Goal: Information Seeking & Learning: Learn about a topic

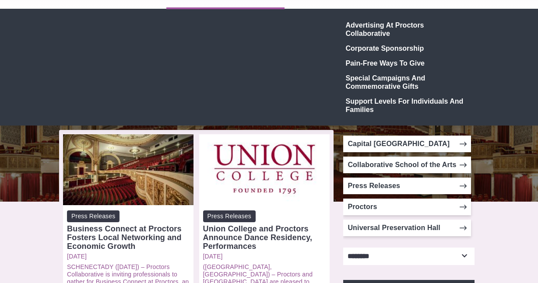
scroll to position [75, 0]
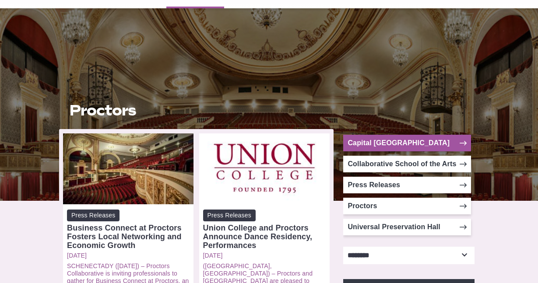
click at [388, 143] on link "Capital [GEOGRAPHIC_DATA]" at bounding box center [407, 143] width 128 height 17
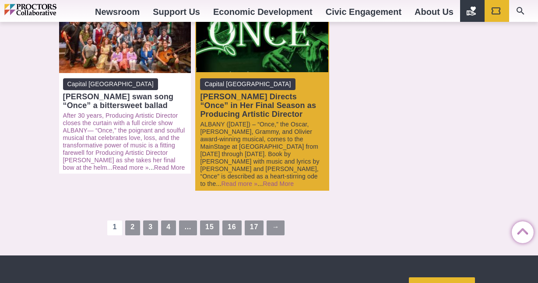
scroll to position [1169, 0]
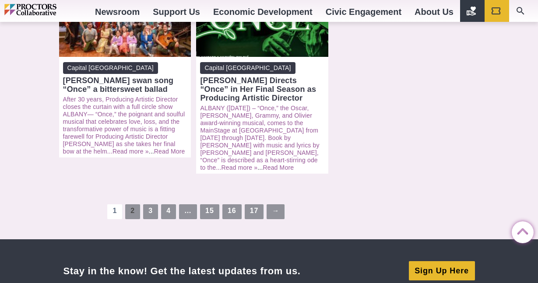
click at [132, 204] on link "2" at bounding box center [132, 211] width 15 height 15
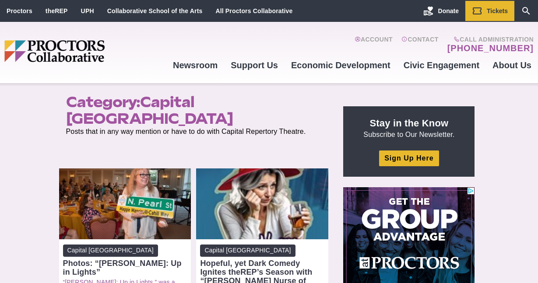
drag, startPoint x: 145, startPoint y: 103, endPoint x: 203, endPoint y: 121, distance: 60.0
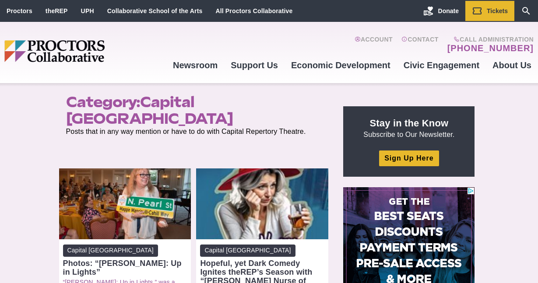
click at [203, 121] on h1 "Category: Capital Repertory Theatre" at bounding box center [194, 110] width 257 height 33
copy h1 "Capital [GEOGRAPHIC_DATA]"
